Goal: Information Seeking & Learning: Stay updated

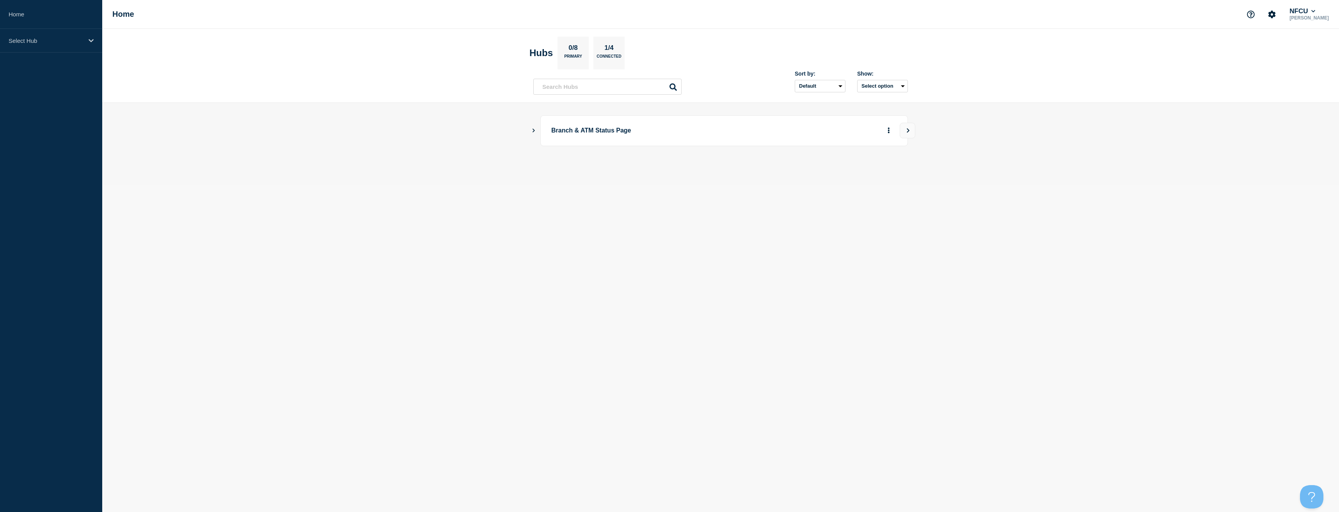
click at [533, 133] on button "Show Connected Hubs" at bounding box center [534, 131] width 4 height 6
click at [846, 169] on button "See overview" at bounding box center [860, 170] width 41 height 16
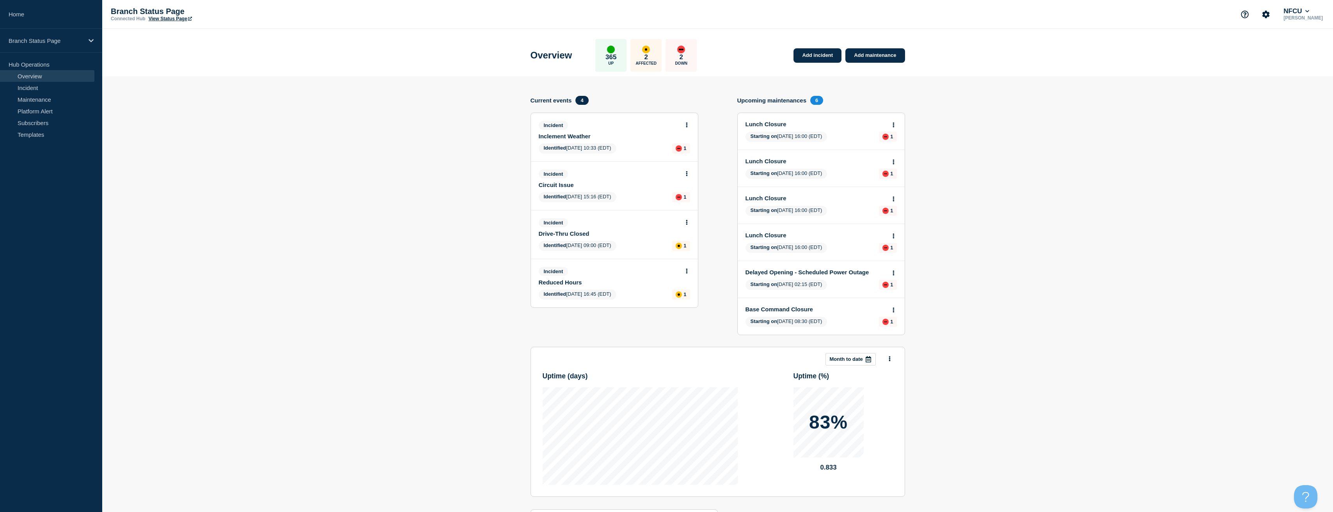
click at [686, 125] on icon at bounding box center [687, 124] width 2 height 5
click at [680, 145] on link "View incident" at bounding box center [683, 144] width 32 height 6
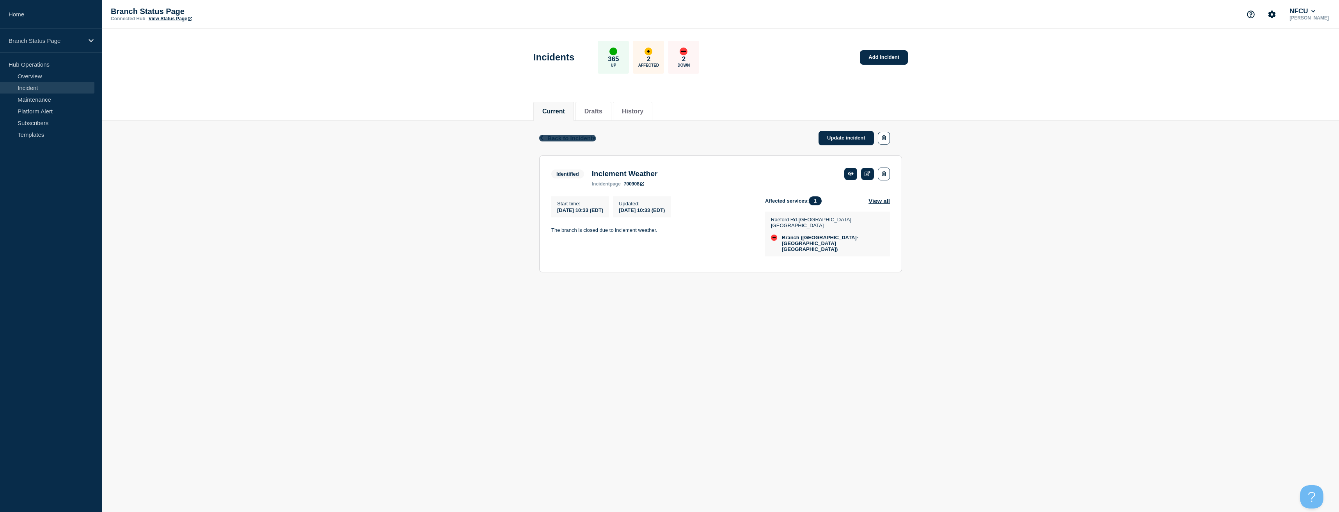
click at [543, 137] on icon "button" at bounding box center [542, 137] width 6 height 5
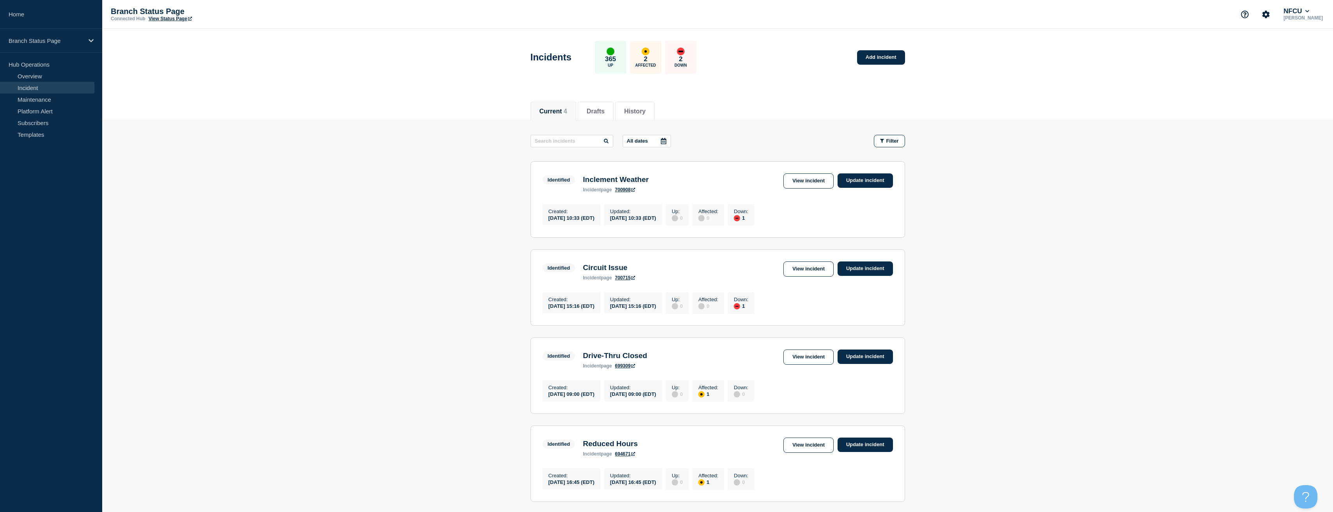
click at [479, 245] on main "All dates Filter Identified 1 Down Inclement Weather Created 2025-08-13 10:33 (…" at bounding box center [717, 317] width 1231 height 393
click at [300, 299] on main "All dates Filter Identified 1 Down Inclement Weather Created 2025-08-13 10:33 (…" at bounding box center [717, 317] width 1231 height 393
